Goal: Transaction & Acquisition: Obtain resource

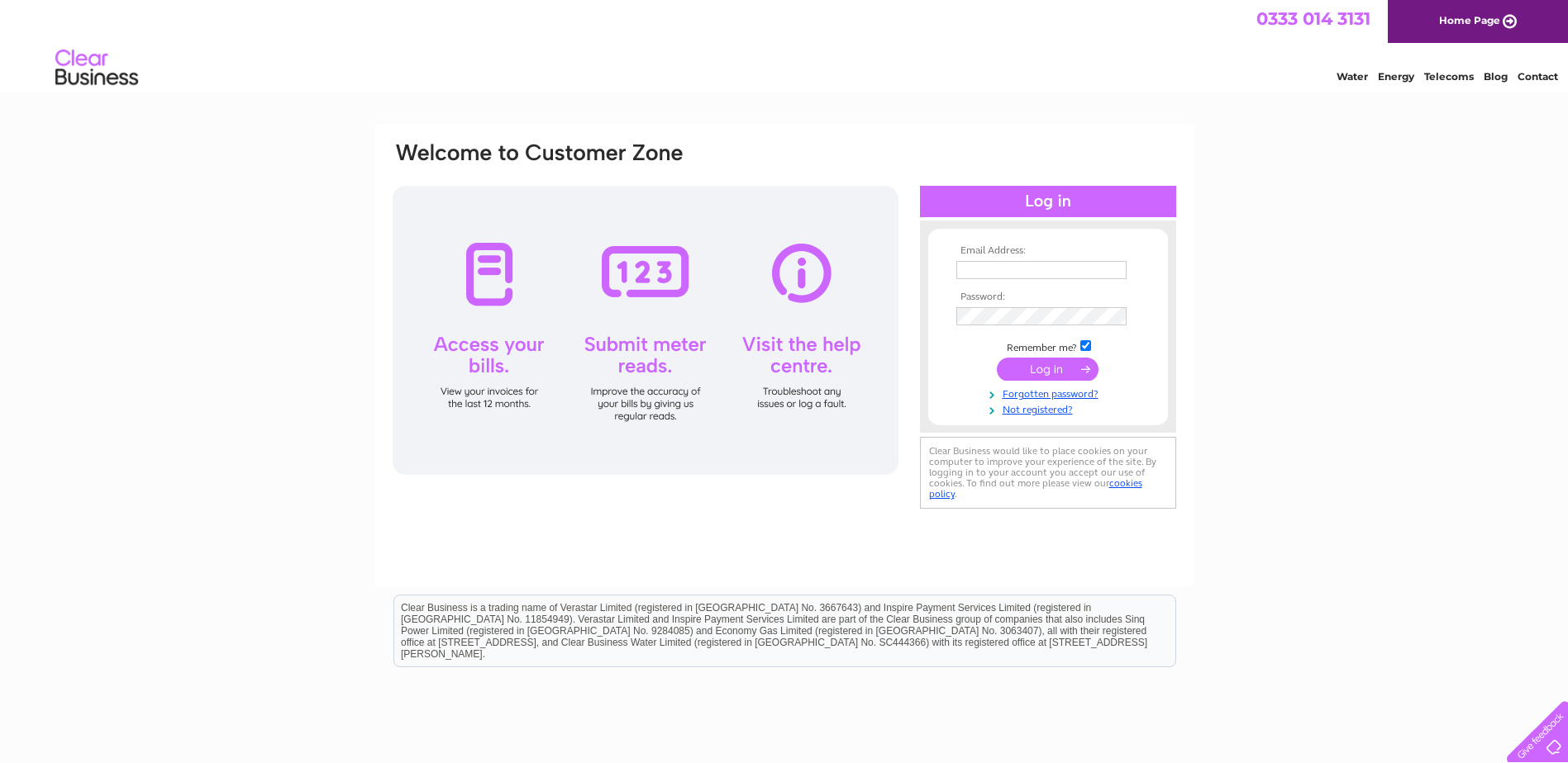
type input "a.vuong@todsgroup.com"
click at [1087, 371] on input "submit" at bounding box center [1047, 369] width 101 height 23
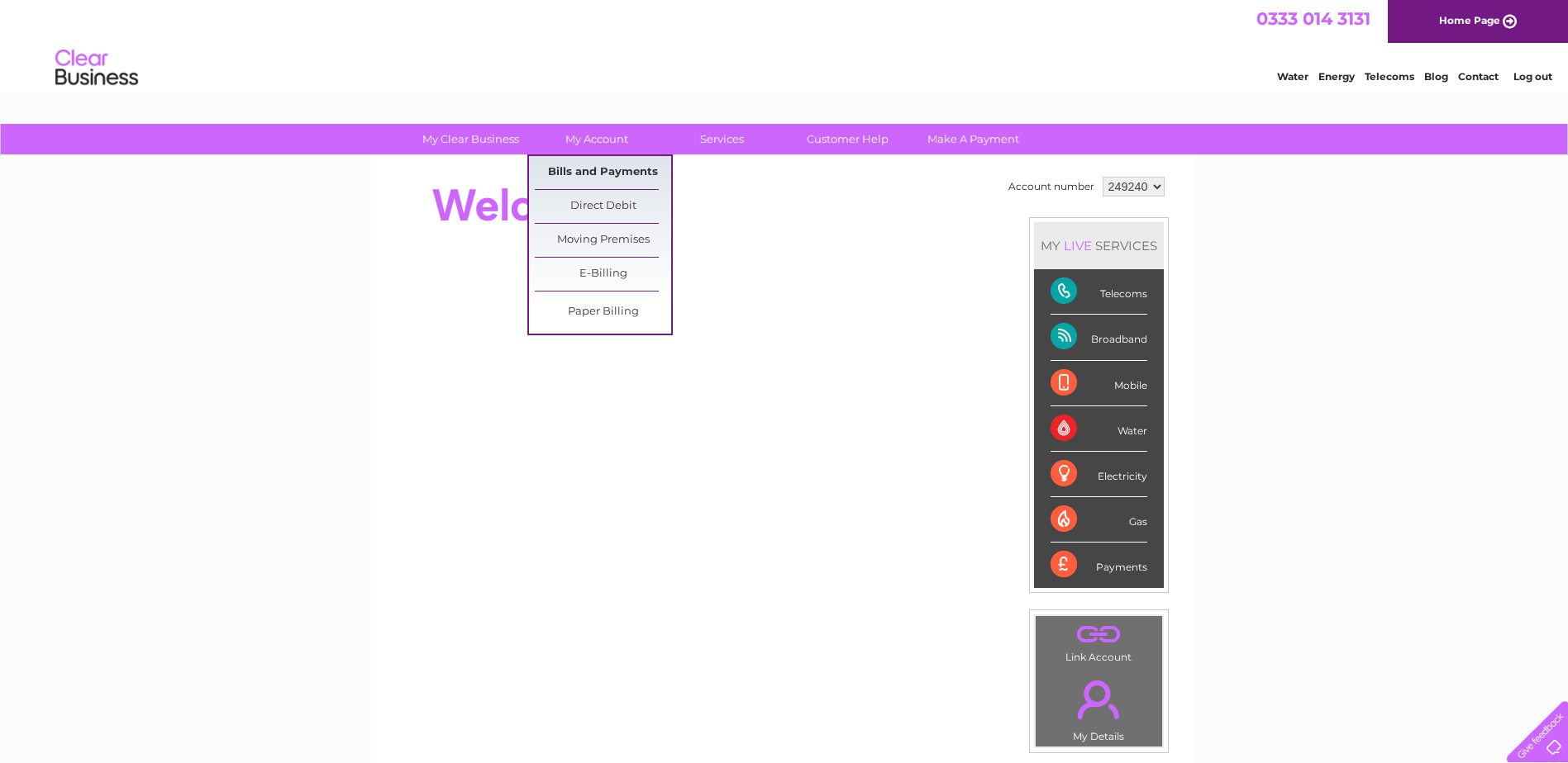
click at [598, 174] on link "Bills and Payments" at bounding box center [602, 172] width 136 height 33
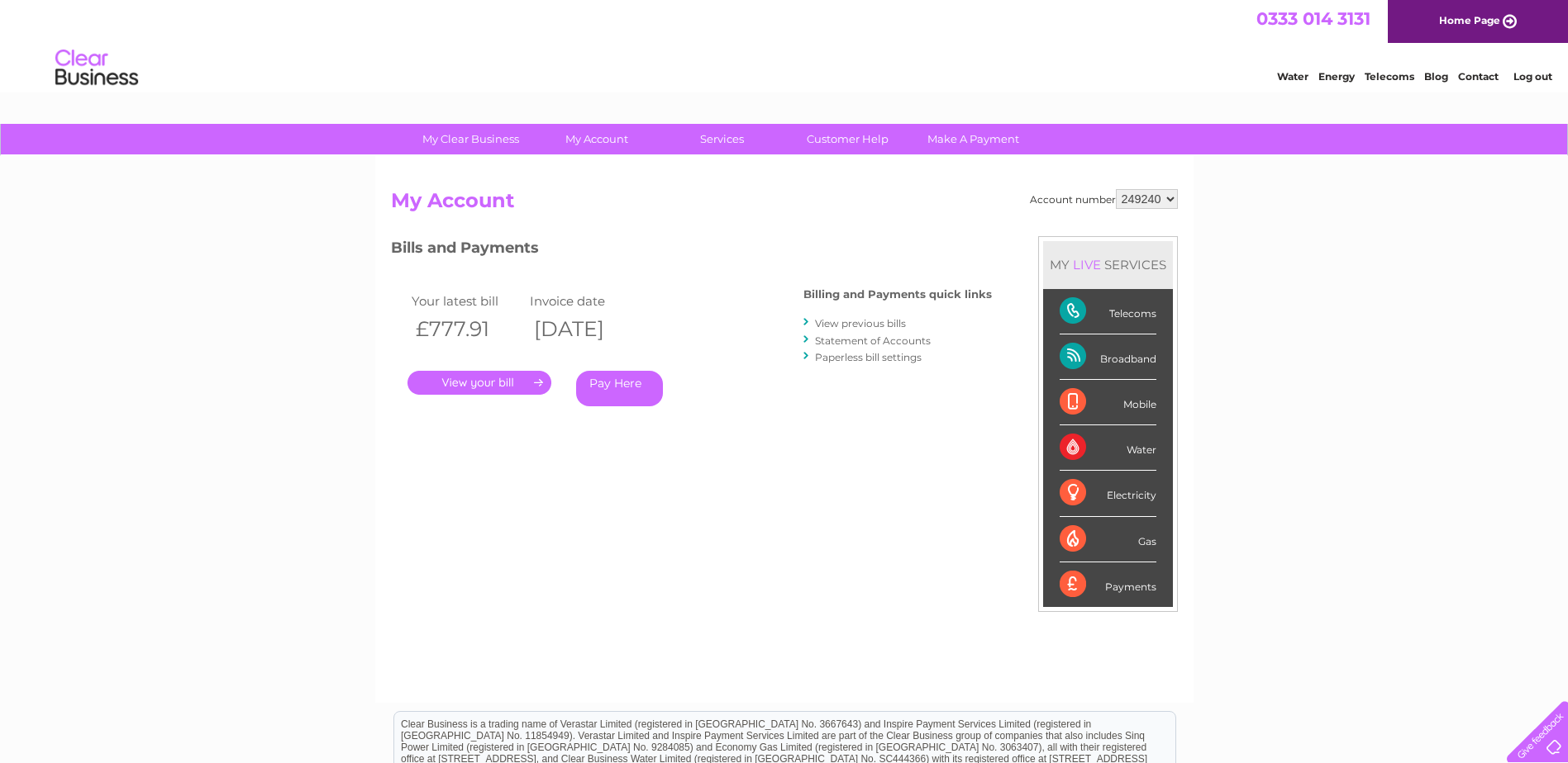
click at [479, 386] on link "." at bounding box center [479, 382] width 143 height 24
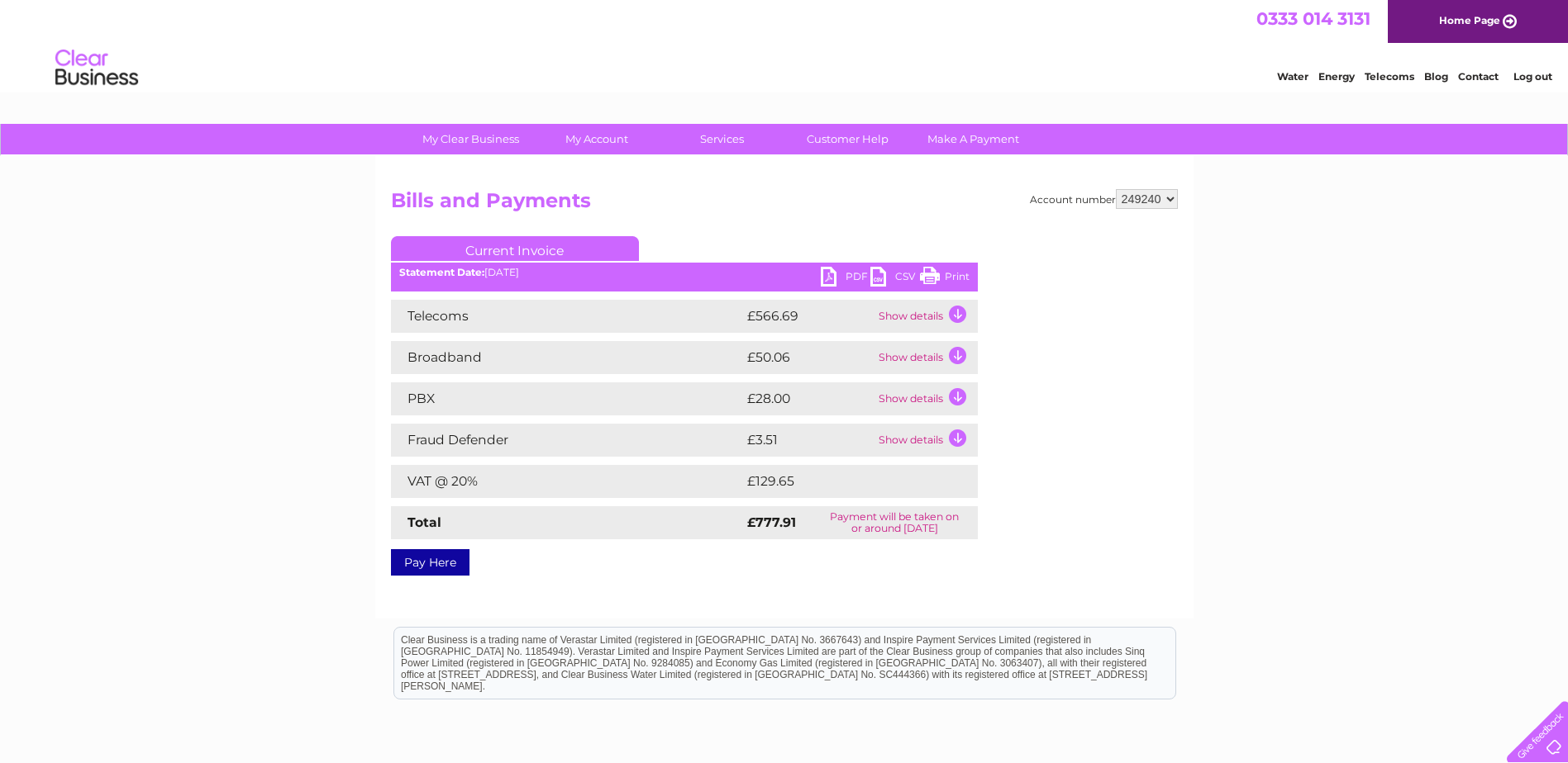
click at [844, 271] on link "PDF" at bounding box center [846, 278] width 49 height 24
click at [909, 63] on div "Water Energy Telecoms Blog Contact Log out" at bounding box center [784, 69] width 1568 height 54
click at [910, 63] on div "Water Energy Telecoms Blog Contact Log out" at bounding box center [784, 69] width 1568 height 54
drag, startPoint x: 958, startPoint y: 61, endPoint x: 1209, endPoint y: 99, distance: 253.9
click at [961, 61] on div "Water Energy Telecoms Blog Contact Log out" at bounding box center [784, 69] width 1568 height 54
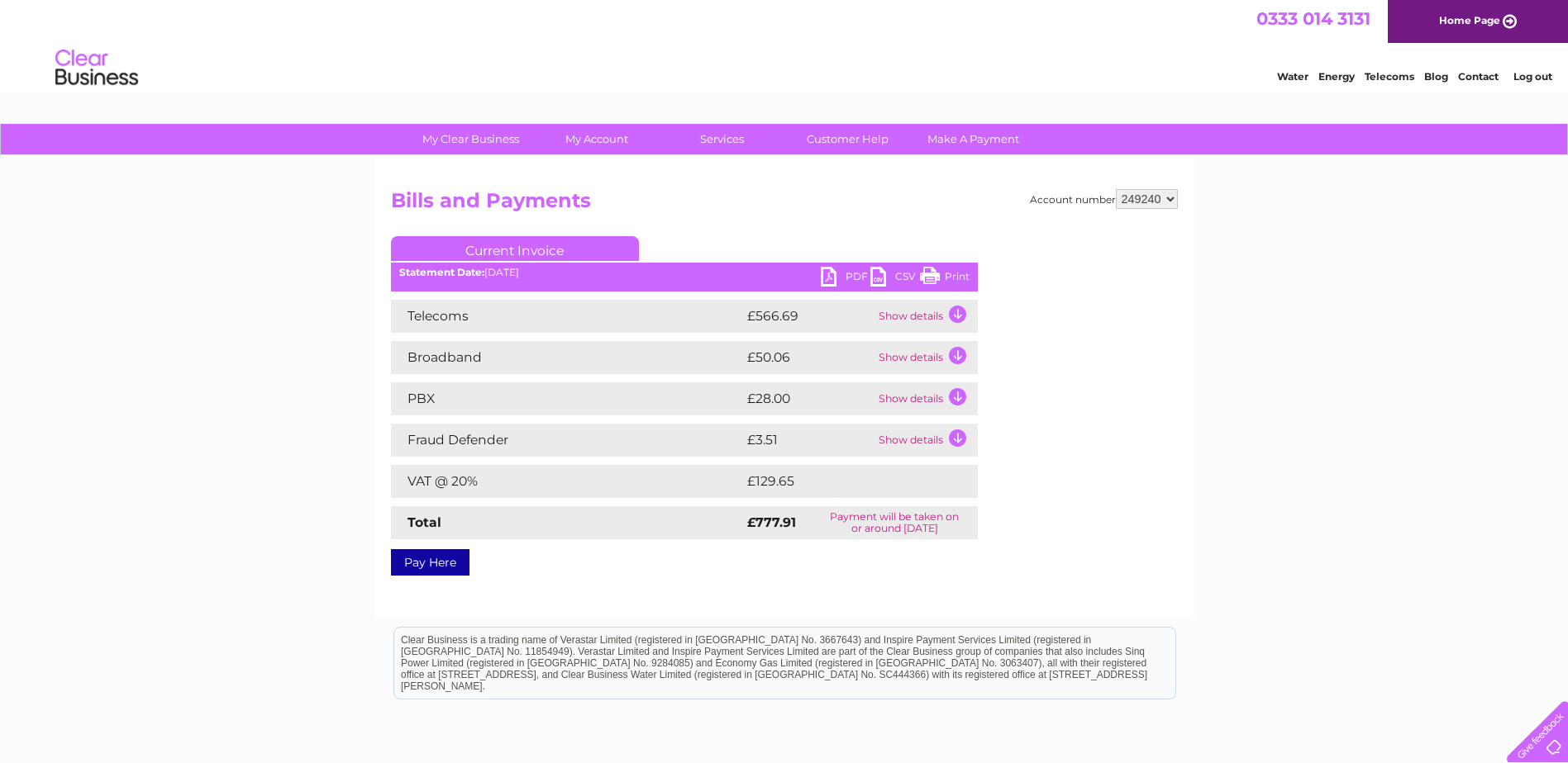
click at [1526, 85] on li "Log out" at bounding box center [1533, 76] width 49 height 21
click at [1531, 80] on link "Log out" at bounding box center [1532, 77] width 39 height 13
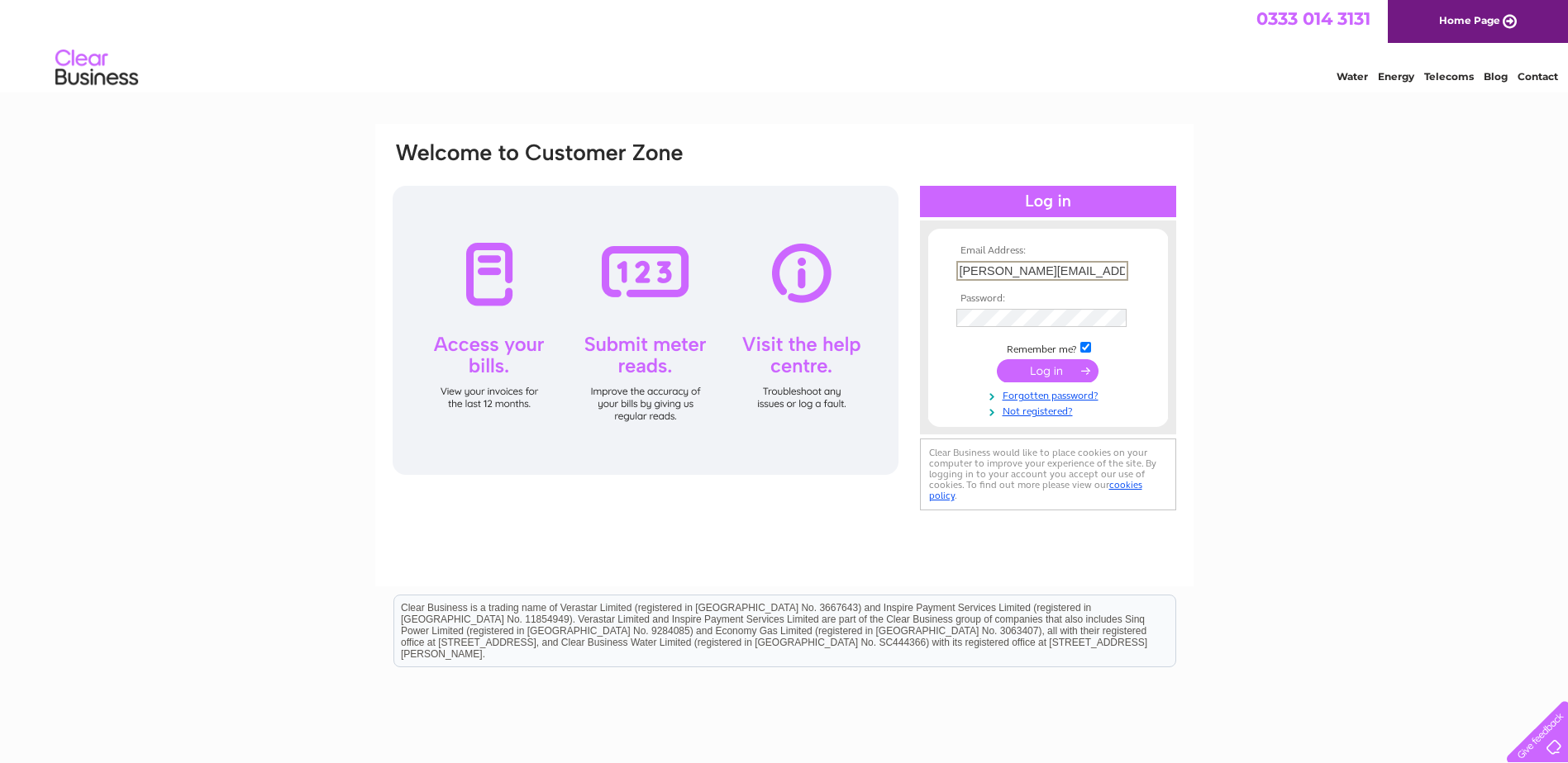
drag, startPoint x: 1100, startPoint y: 265, endPoint x: 873, endPoint y: 259, distance: 227.1
click at [896, 264] on div "Email Address: a.vuong@todsgroup.com Password:" at bounding box center [784, 328] width 787 height 374
paste input "z.ullah"
type input "z.ullah@todsgroup.com"
click at [847, 321] on div "Email Address: z.ullah@todsgroup.com Password:" at bounding box center [784, 328] width 787 height 374
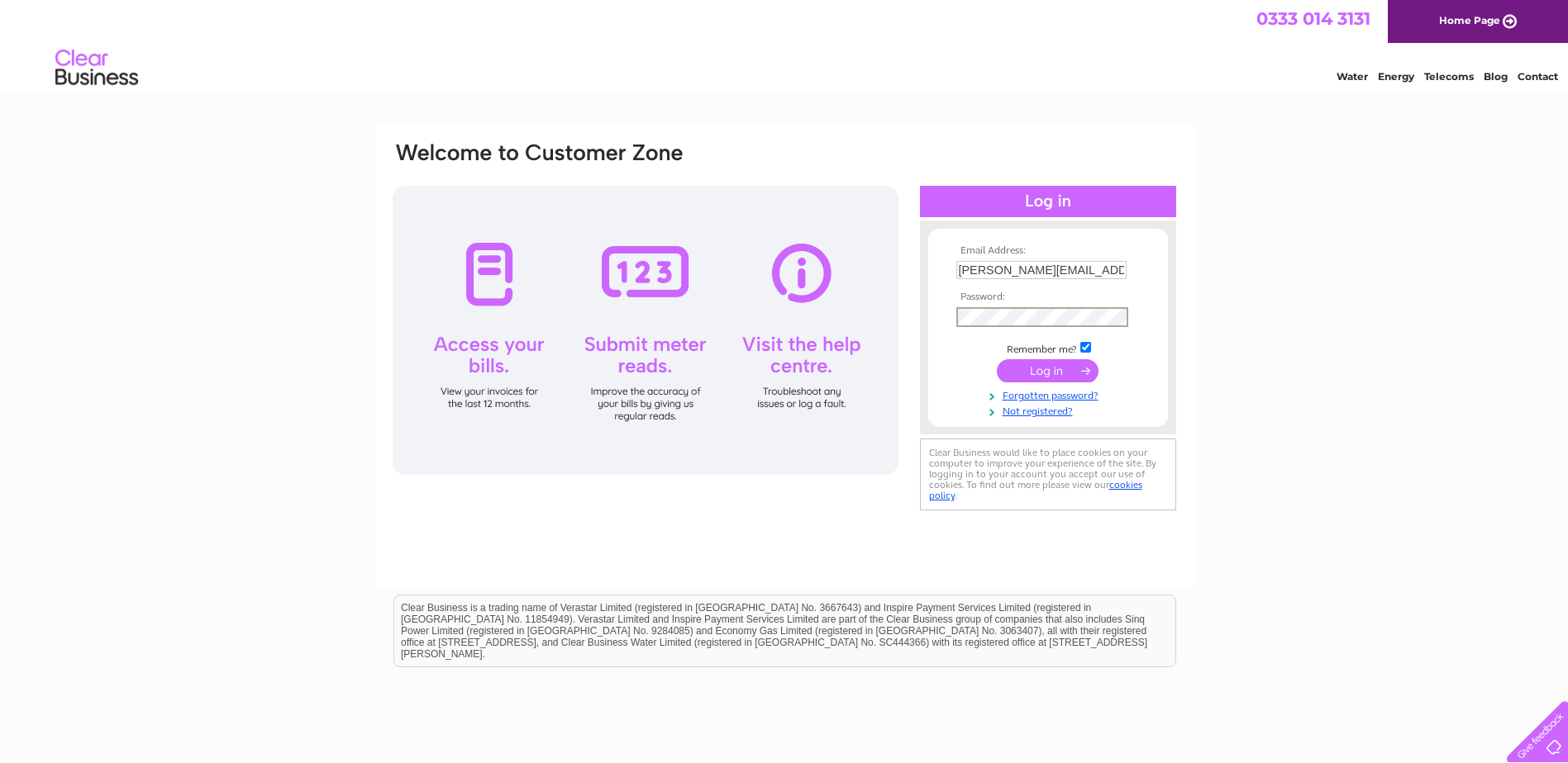
click at [934, 371] on form "Email Address: z.ullah@todsgroup.com Password:" at bounding box center [1047, 331] width 239 height 172
click at [1003, 368] on input "submit" at bounding box center [1047, 369] width 101 height 23
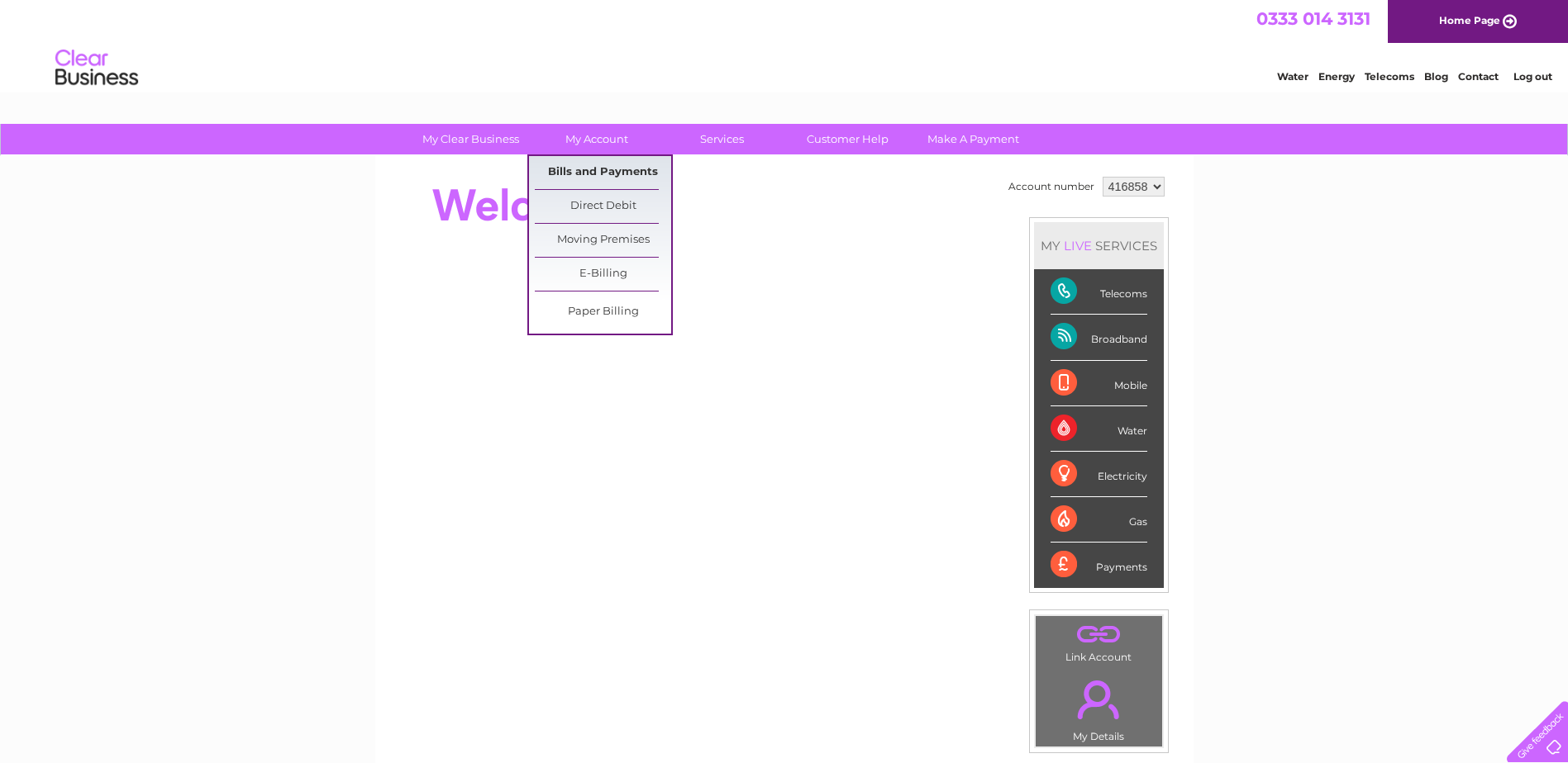
click at [603, 164] on link "Bills and Payments" at bounding box center [602, 172] width 136 height 33
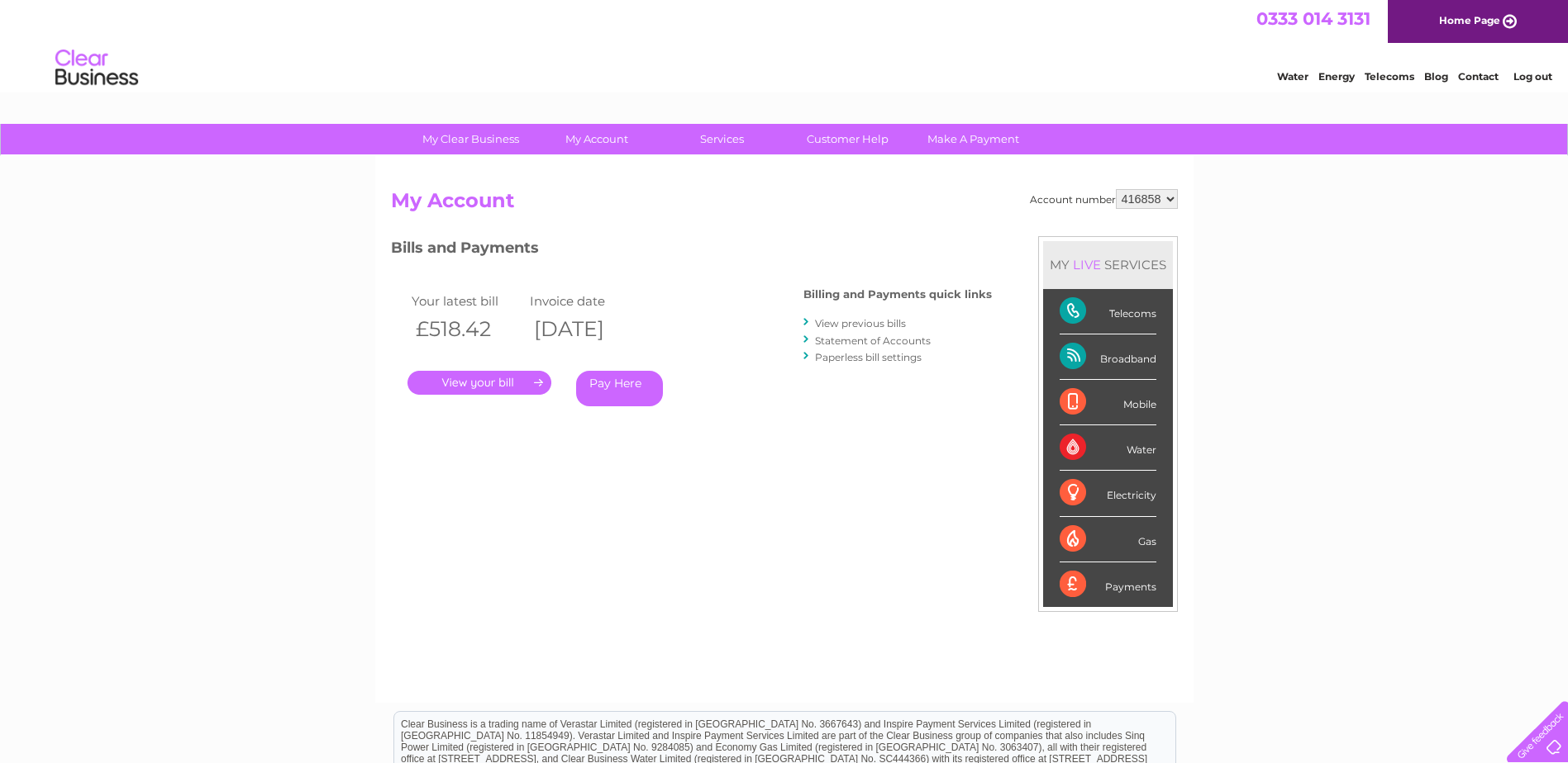
click at [464, 378] on link "." at bounding box center [479, 382] width 143 height 24
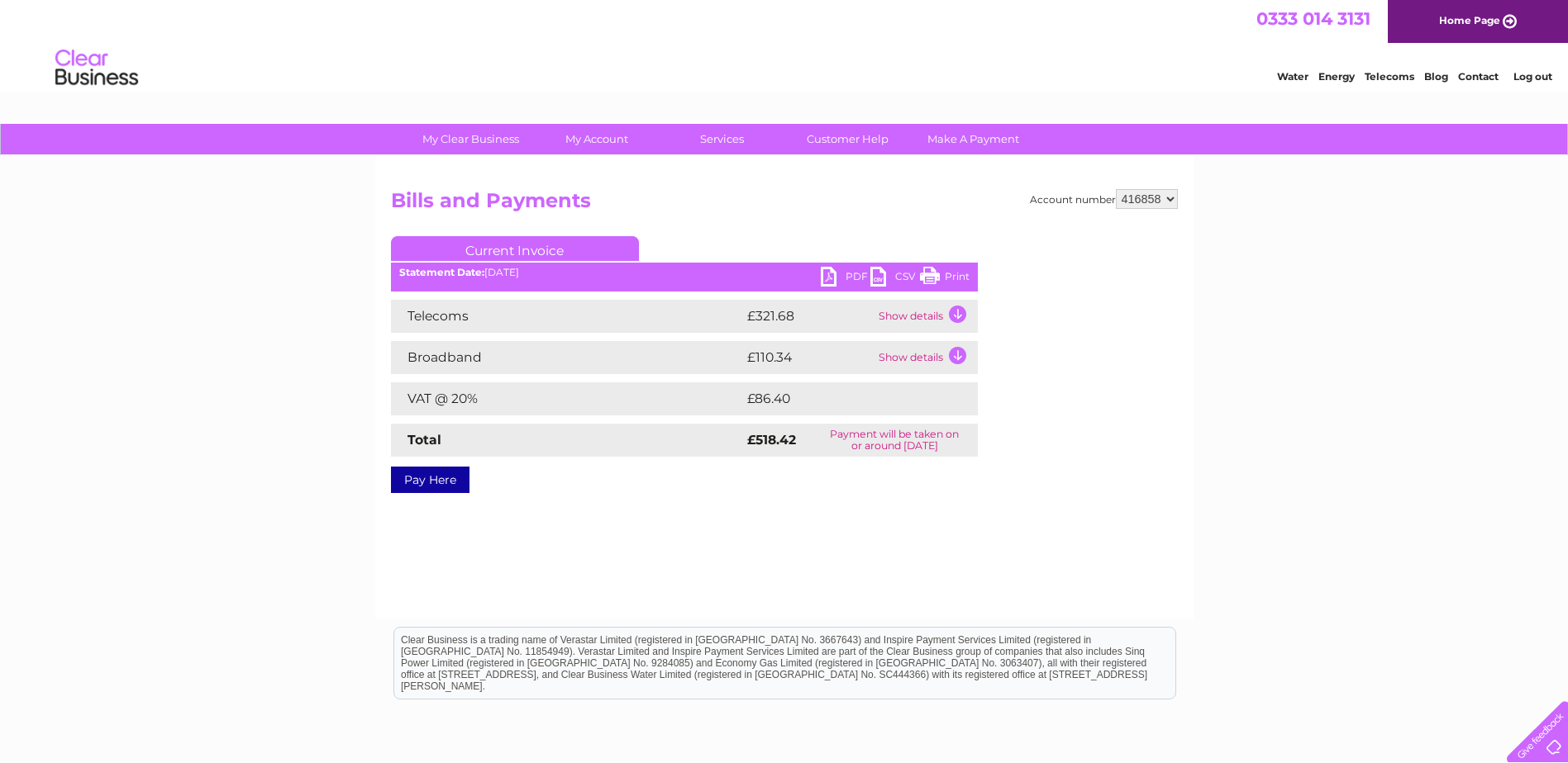
click at [828, 277] on link "PDF" at bounding box center [846, 278] width 49 height 24
